Goal: Information Seeking & Learning: Check status

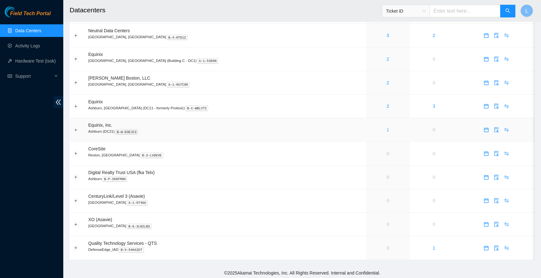
scroll to position [279, 0]
click at [387, 128] on link "1" at bounding box center [388, 129] width 3 height 5
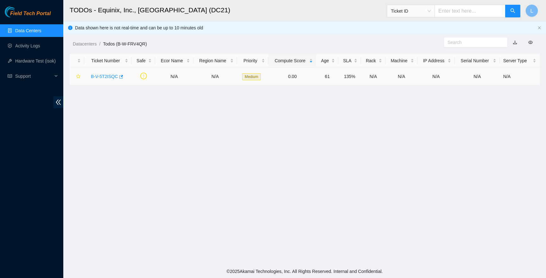
click at [101, 75] on link "B-V-5T2ISQC" at bounding box center [104, 76] width 27 height 5
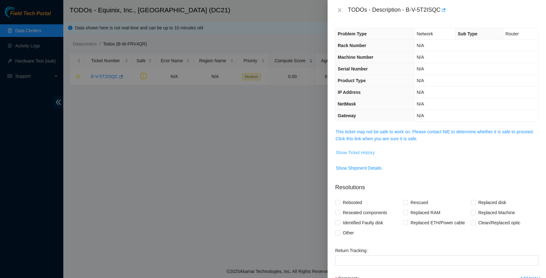
click at [355, 150] on span "Show Ticket History" at bounding box center [355, 152] width 39 height 7
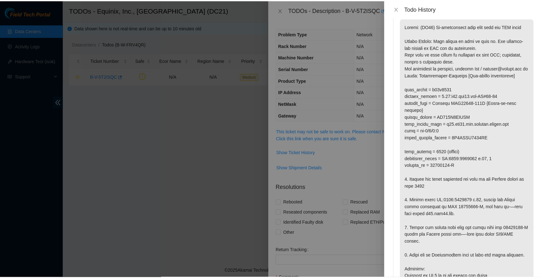
scroll to position [34, 0]
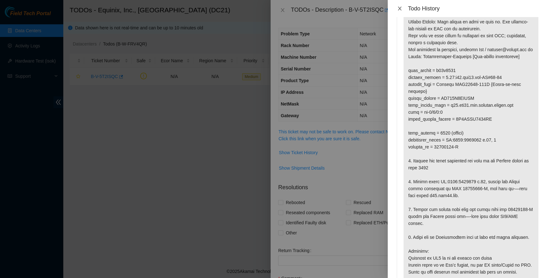
click at [400, 9] on icon "close" at bounding box center [399, 8] width 5 height 5
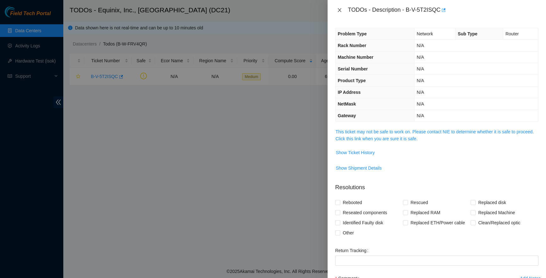
drag, startPoint x: 338, startPoint y: 7, endPoint x: 330, endPoint y: 8, distance: 7.9
click at [337, 7] on button "Close" at bounding box center [339, 10] width 9 height 6
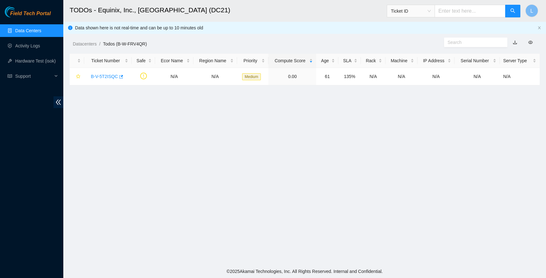
click at [41, 29] on link "Data Centers" at bounding box center [28, 30] width 26 height 5
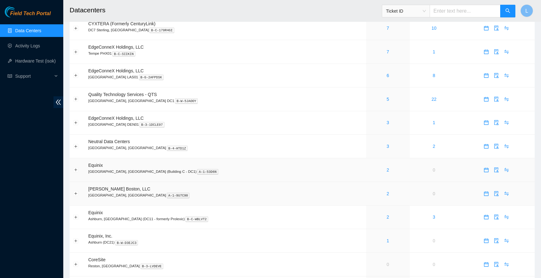
scroll to position [169, 0]
click at [387, 217] on link "2" at bounding box center [388, 216] width 3 height 5
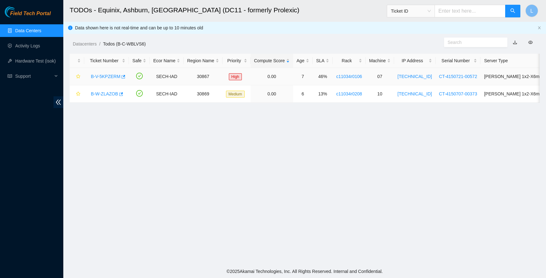
click at [99, 74] on link "B-V-5KPZERM" at bounding box center [105, 76] width 29 height 5
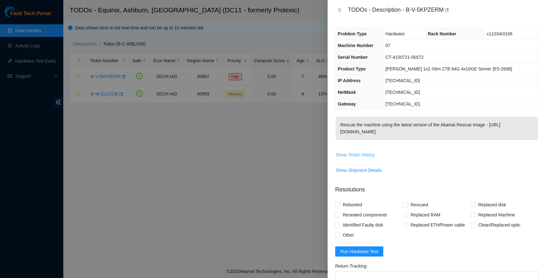
click at [365, 157] on span "Show Ticket History" at bounding box center [355, 155] width 39 height 7
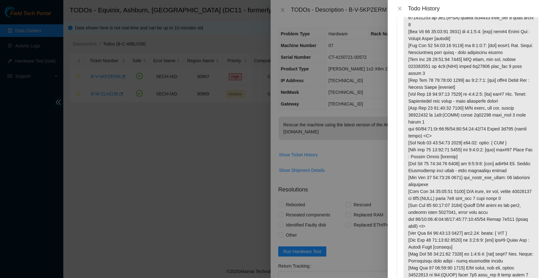
scroll to position [1242, 0]
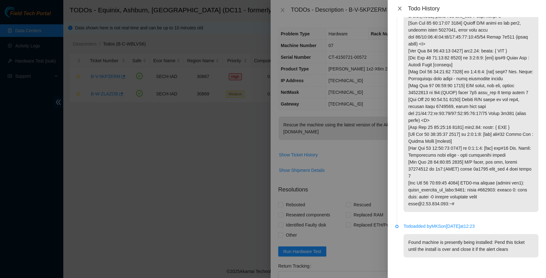
click at [399, 10] on icon "close" at bounding box center [399, 8] width 5 height 5
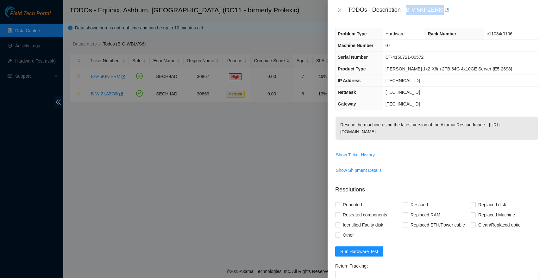
drag, startPoint x: 443, startPoint y: 9, endPoint x: 408, endPoint y: 10, distance: 35.5
click at [408, 10] on div "TODOs - Description - B-V-5KPZERM" at bounding box center [443, 10] width 190 height 10
copy div "B-V-5KPZERM"
click at [292, 118] on div at bounding box center [273, 139] width 546 height 278
click at [339, 8] on icon "close" at bounding box center [339, 10] width 5 height 5
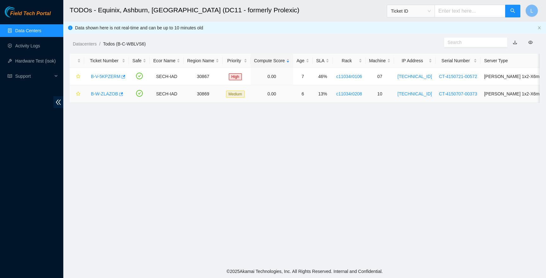
click at [107, 96] on link "B-W-ZLAZOB" at bounding box center [104, 93] width 27 height 5
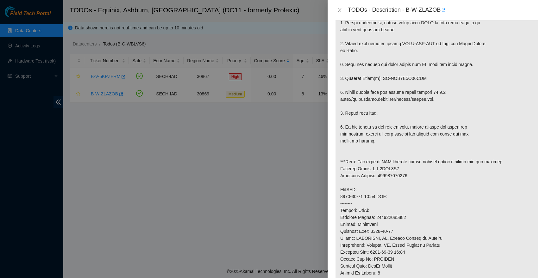
scroll to position [186, 0]
